Goal: Book appointment/travel/reservation

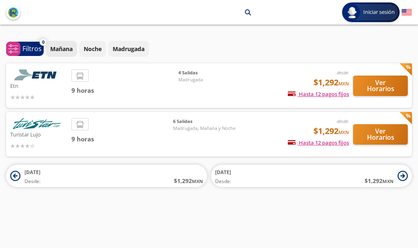
click at [67, 51] on p "Mañana" at bounding box center [61, 49] width 22 height 9
click at [85, 48] on p "Noche" at bounding box center [93, 49] width 18 height 9
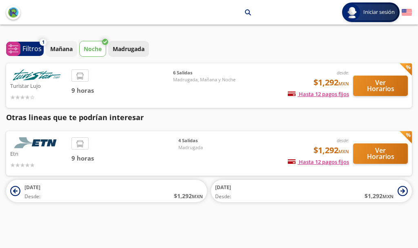
click at [132, 51] on p "Madrugada" at bounding box center [129, 49] width 32 height 9
